Goal: Information Seeking & Learning: Check status

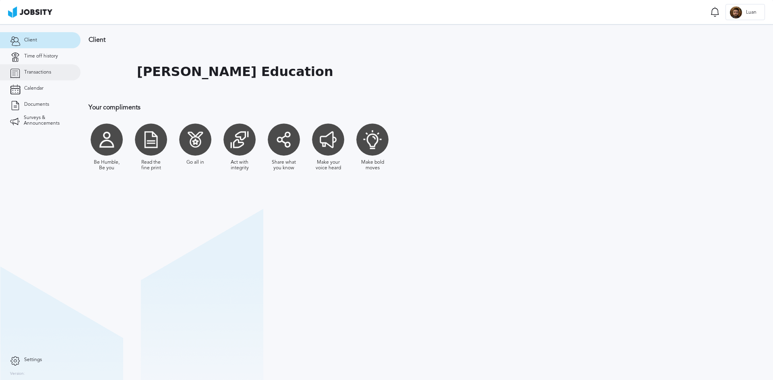
click at [46, 69] on link "Transactions" at bounding box center [40, 72] width 80 height 16
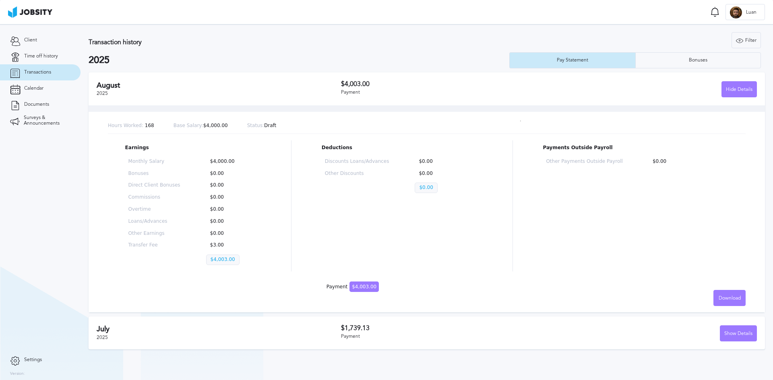
click at [287, 43] on h3 "Transaction history" at bounding box center [273, 42] width 368 height 7
click at [306, 328] on h2 "July" at bounding box center [219, 329] width 244 height 8
click at [734, 332] on div "Show Details" at bounding box center [738, 334] width 36 height 16
click at [696, 62] on div "Bonuses" at bounding box center [698, 61] width 27 height 6
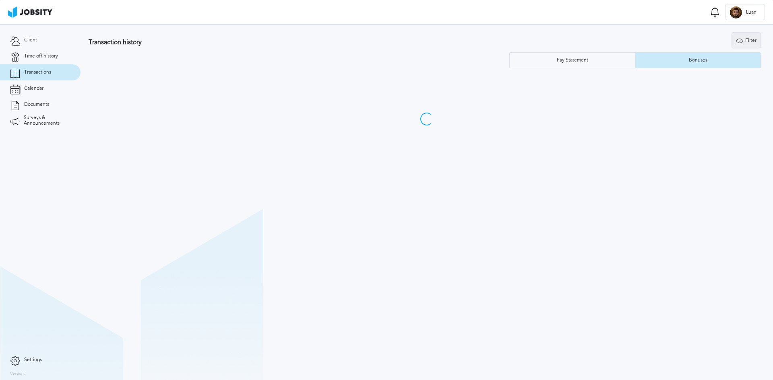
click at [743, 41] on icon at bounding box center [739, 40] width 7 height 7
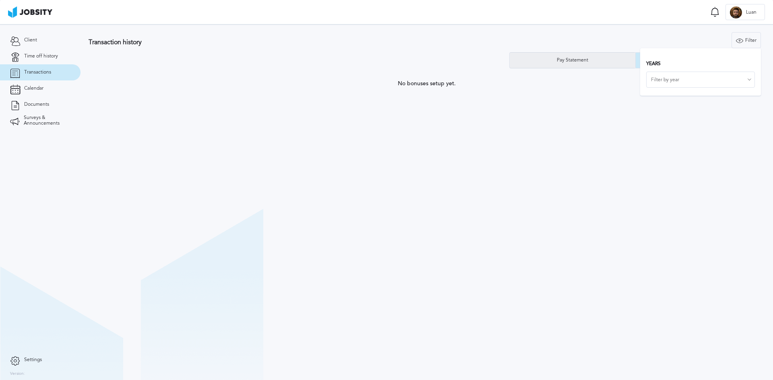
click at [612, 59] on div "Pay Statement" at bounding box center [573, 60] width 126 height 16
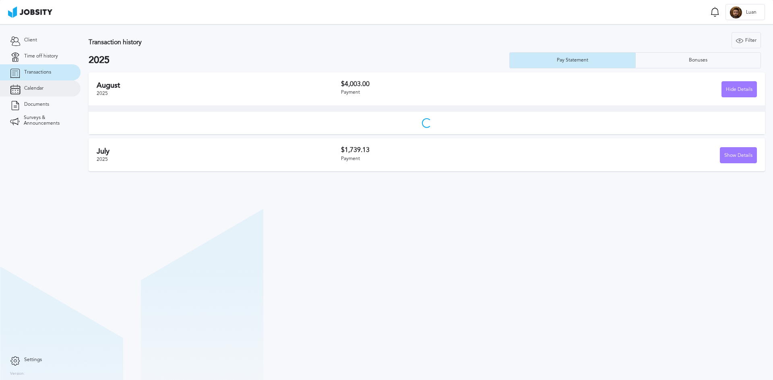
click at [37, 91] on link "Calendar" at bounding box center [40, 88] width 80 height 16
